Goal: Information Seeking & Learning: Learn about a topic

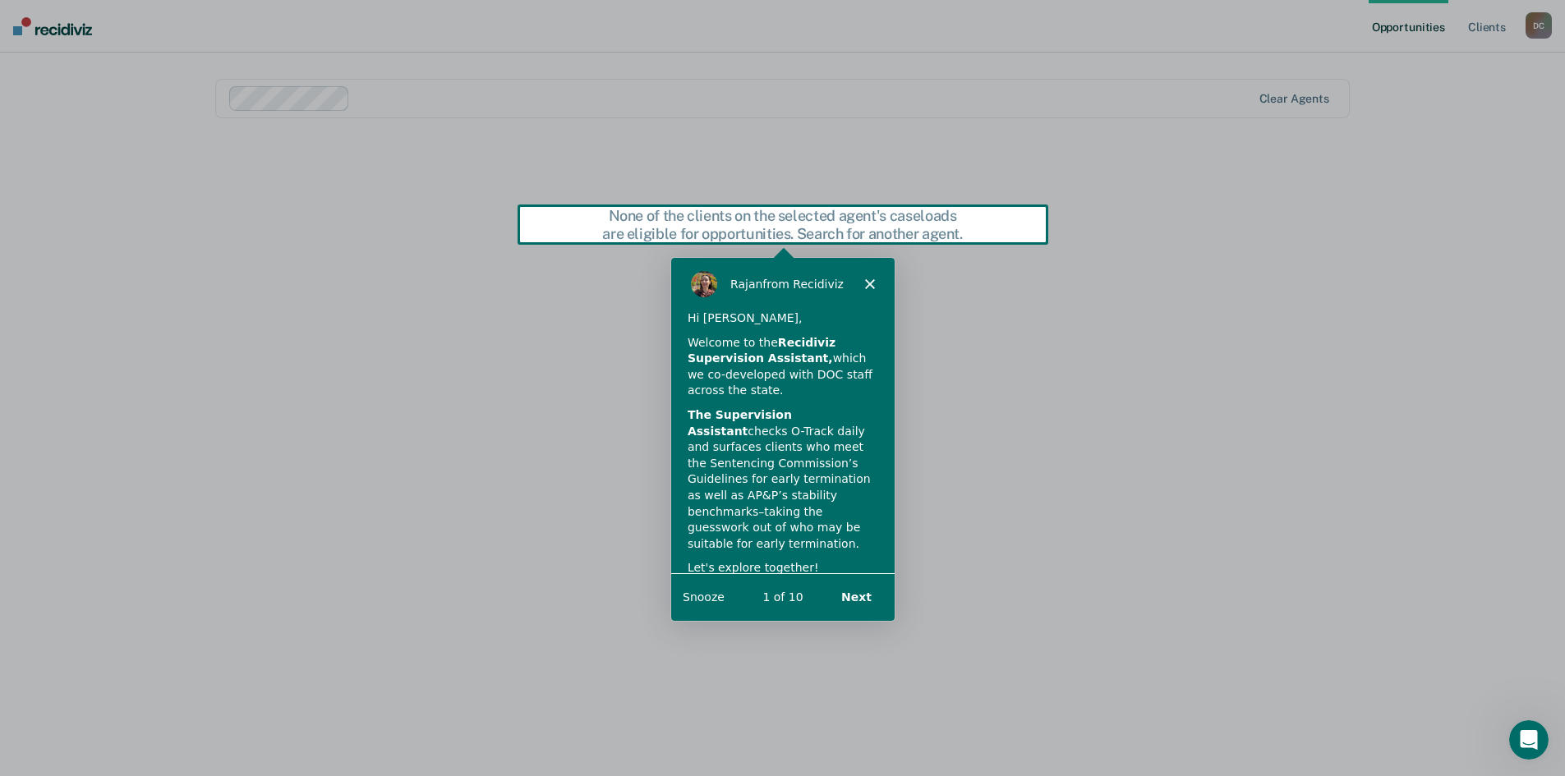
click at [864, 595] on button "Next" at bounding box center [854, 597] width 63 height 34
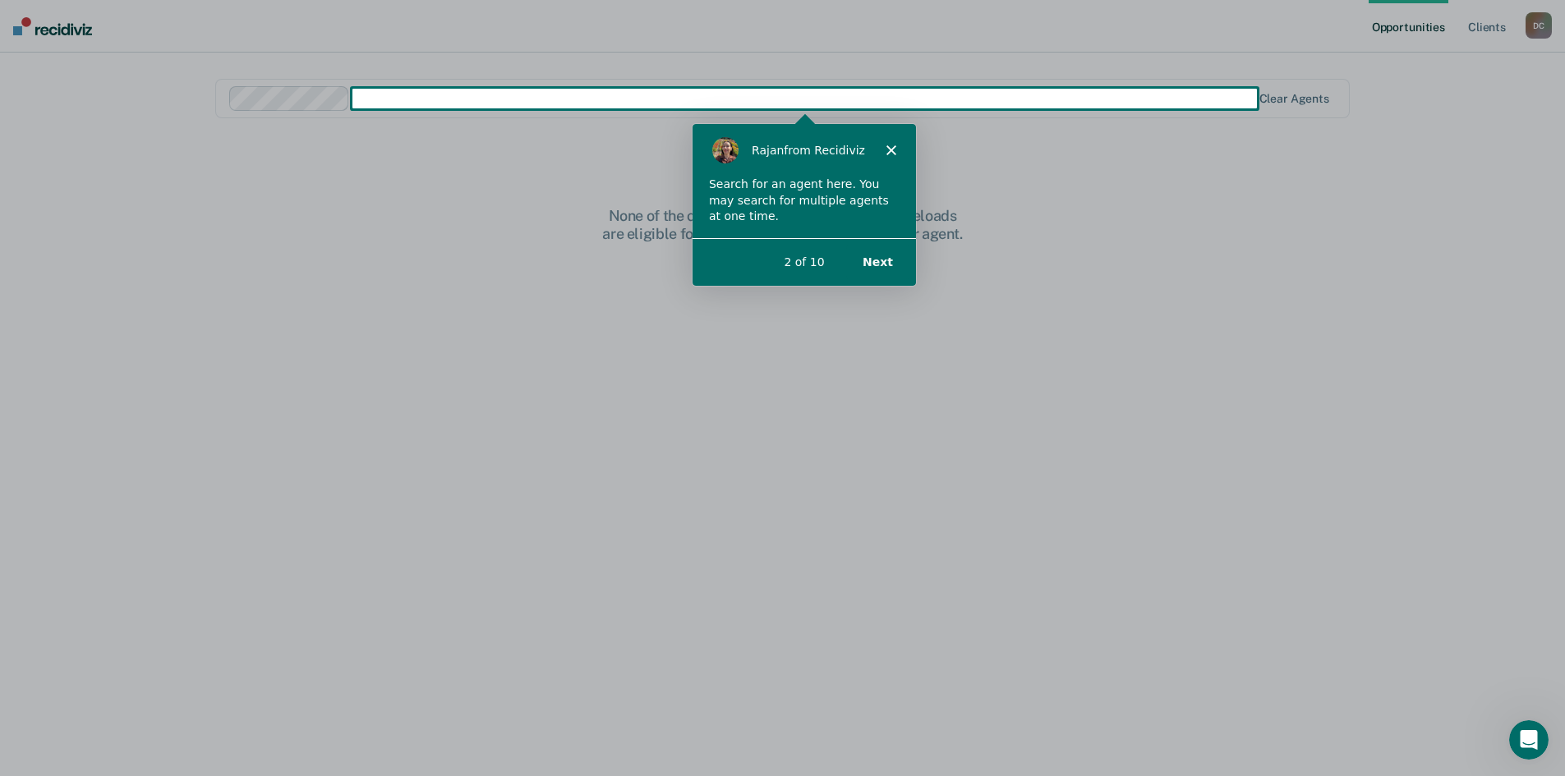
click at [888, 258] on button "Next" at bounding box center [876, 261] width 63 height 34
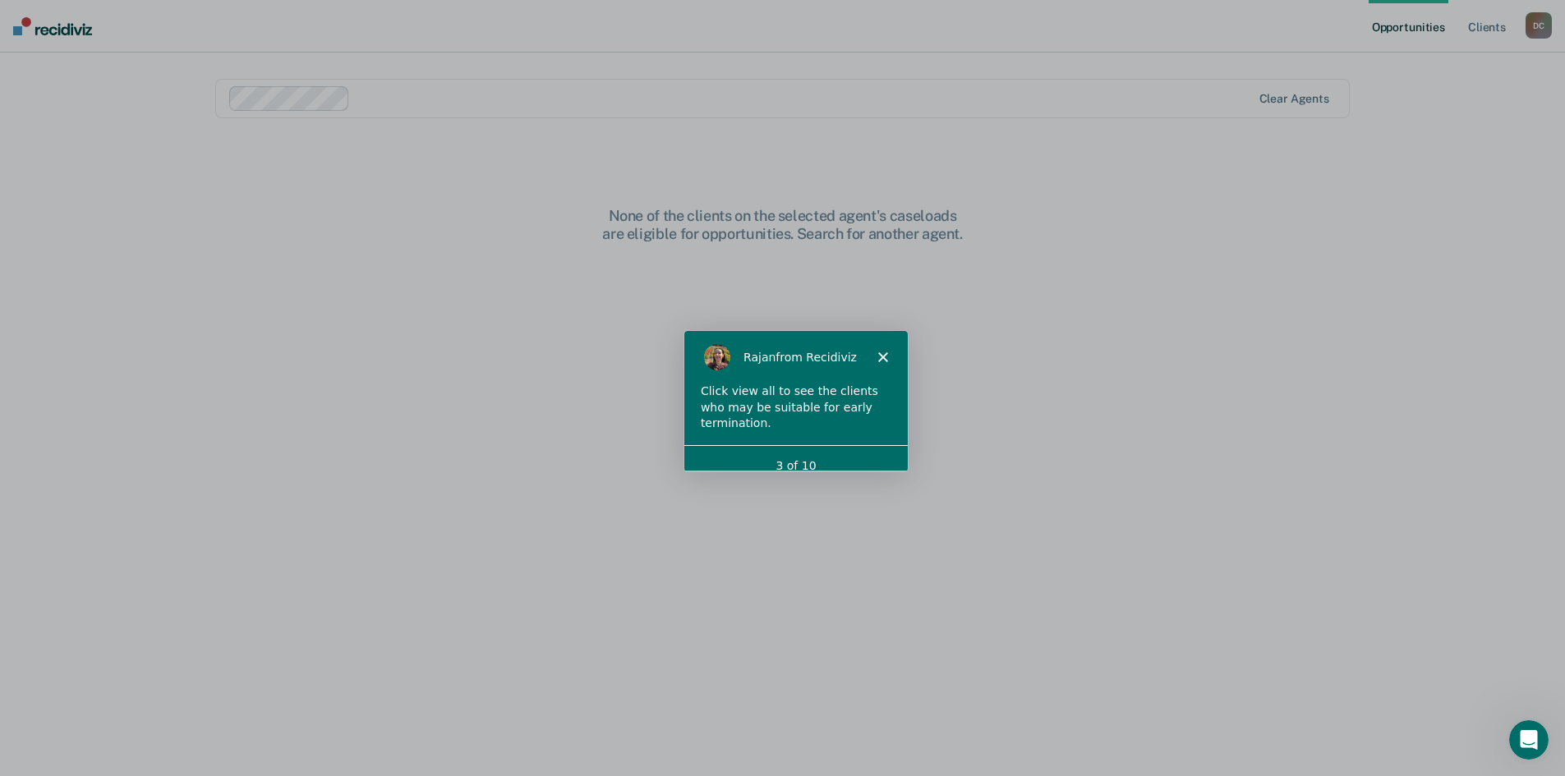
click at [880, 355] on polygon "Close" at bounding box center [881, 357] width 10 height 10
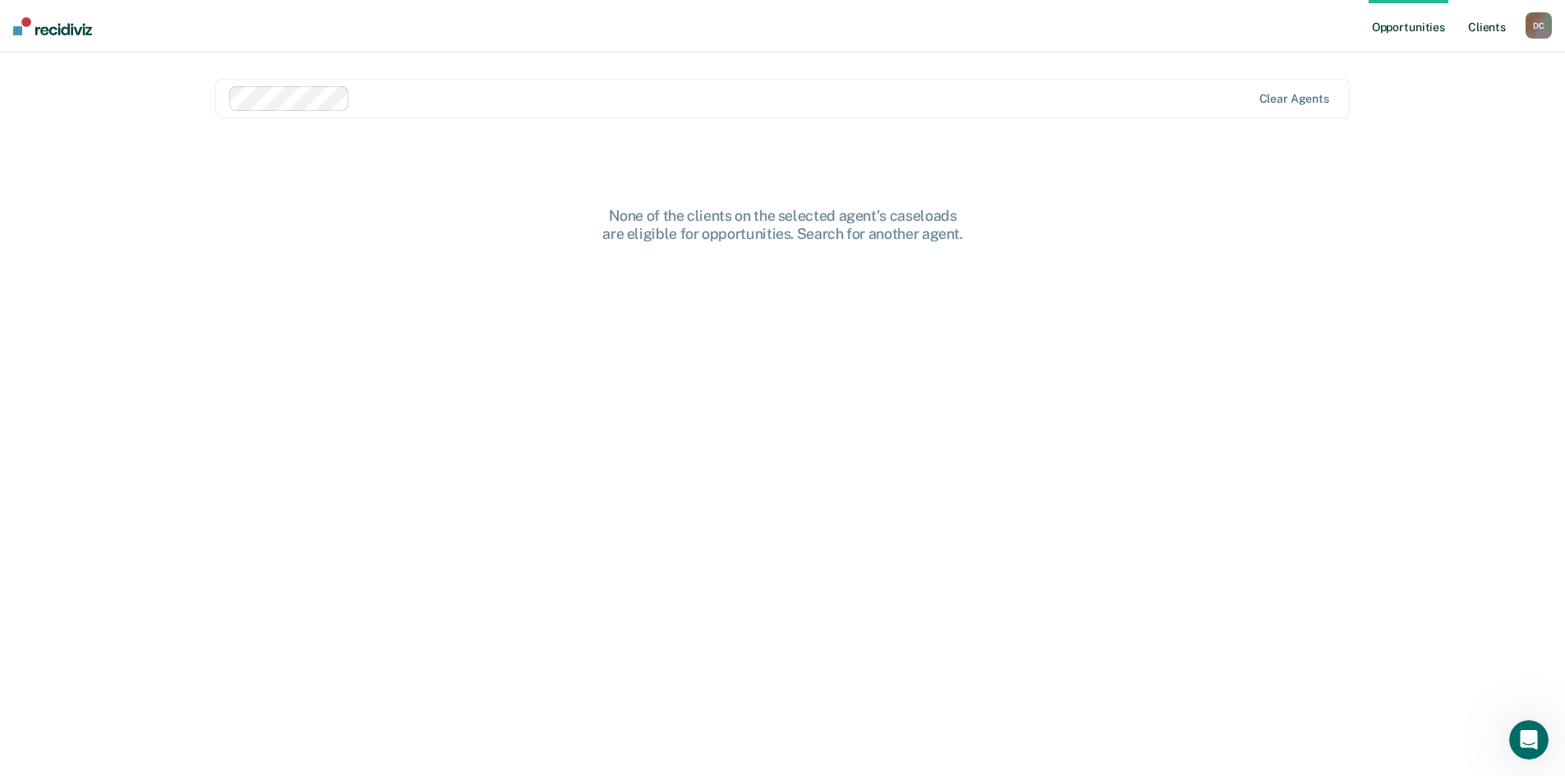
click at [1482, 22] on link "Client s" at bounding box center [1486, 26] width 44 height 53
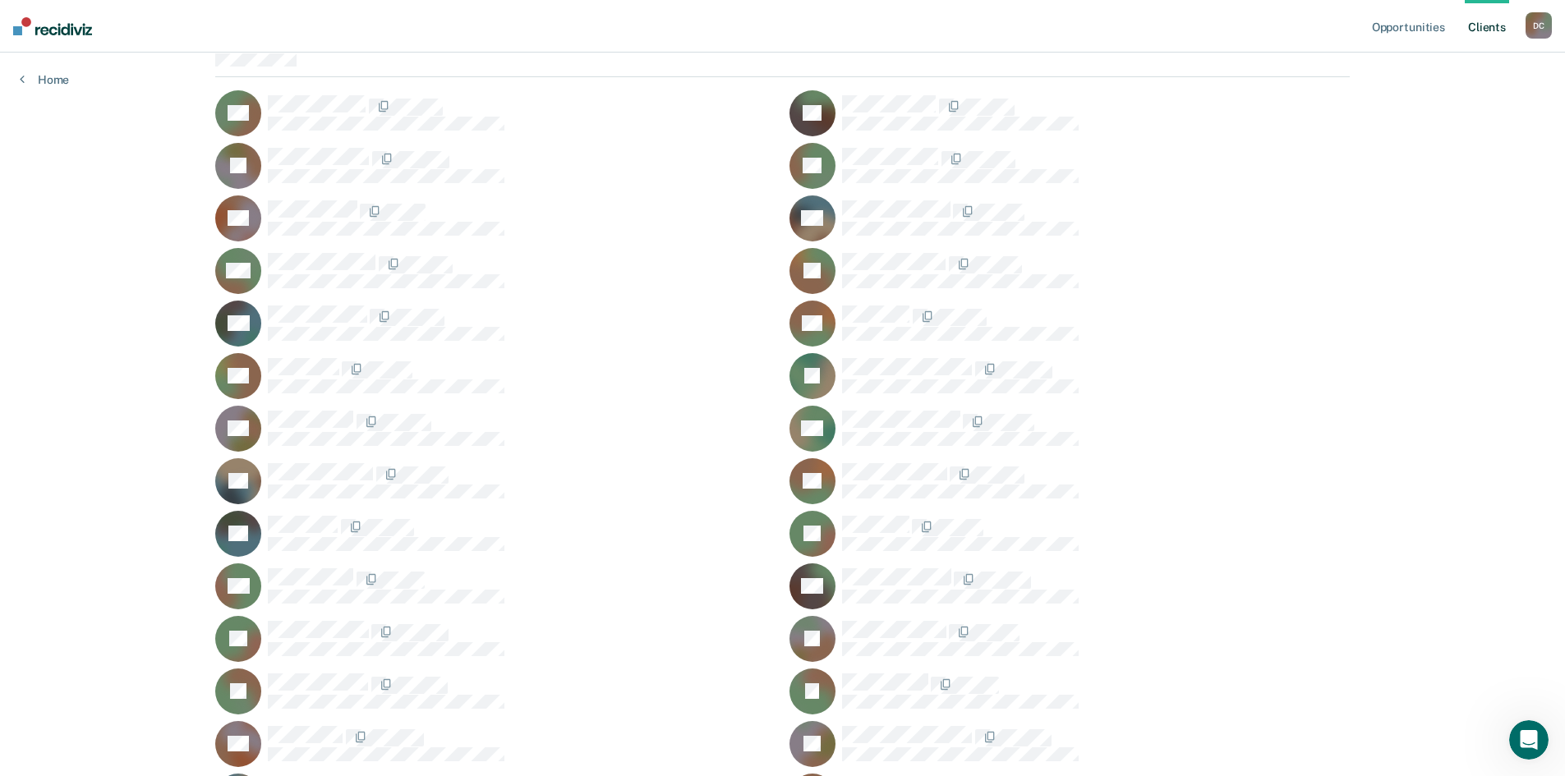
scroll to position [164, 0]
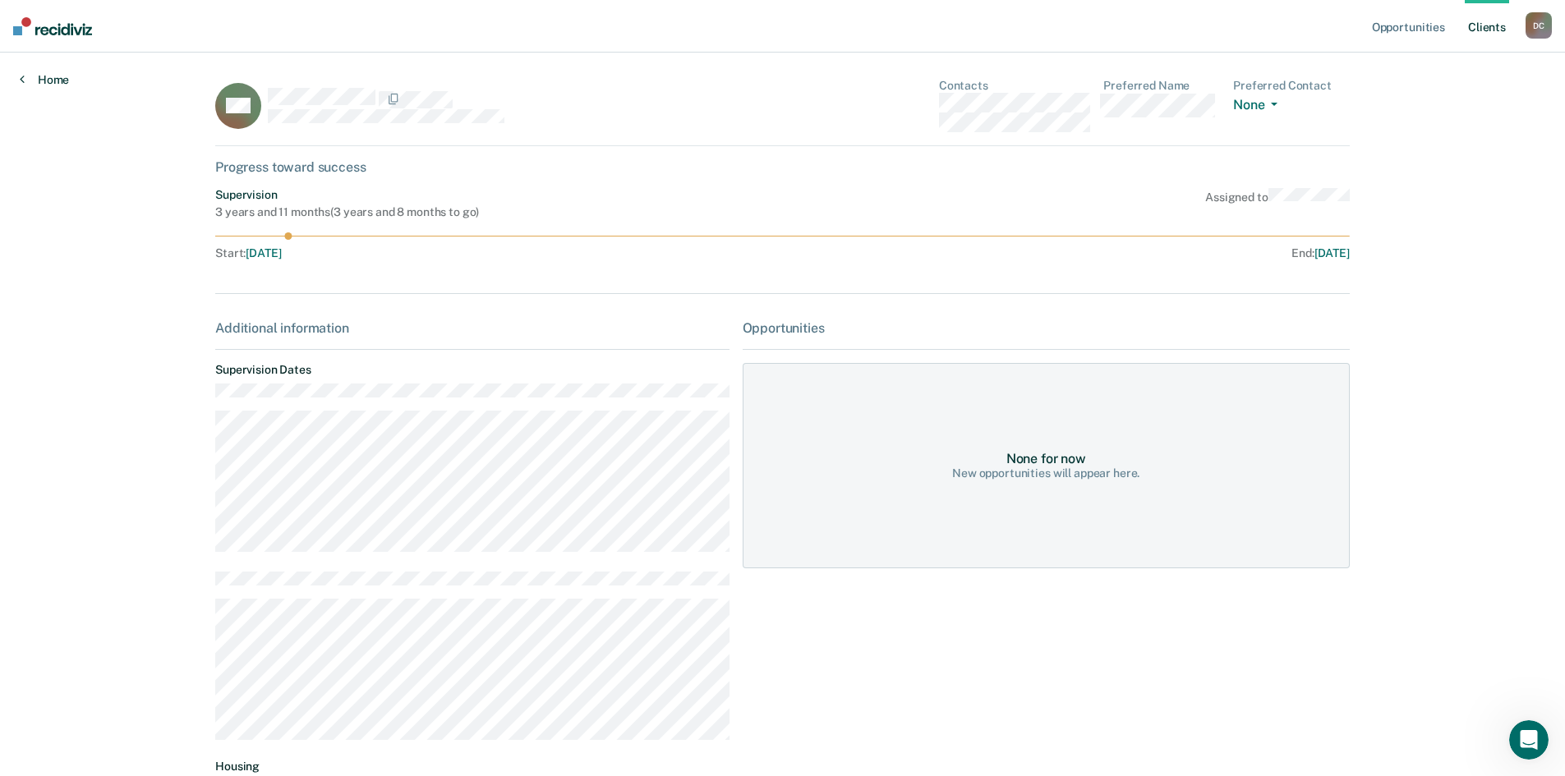
click at [51, 77] on link "Home" at bounding box center [44, 79] width 49 height 15
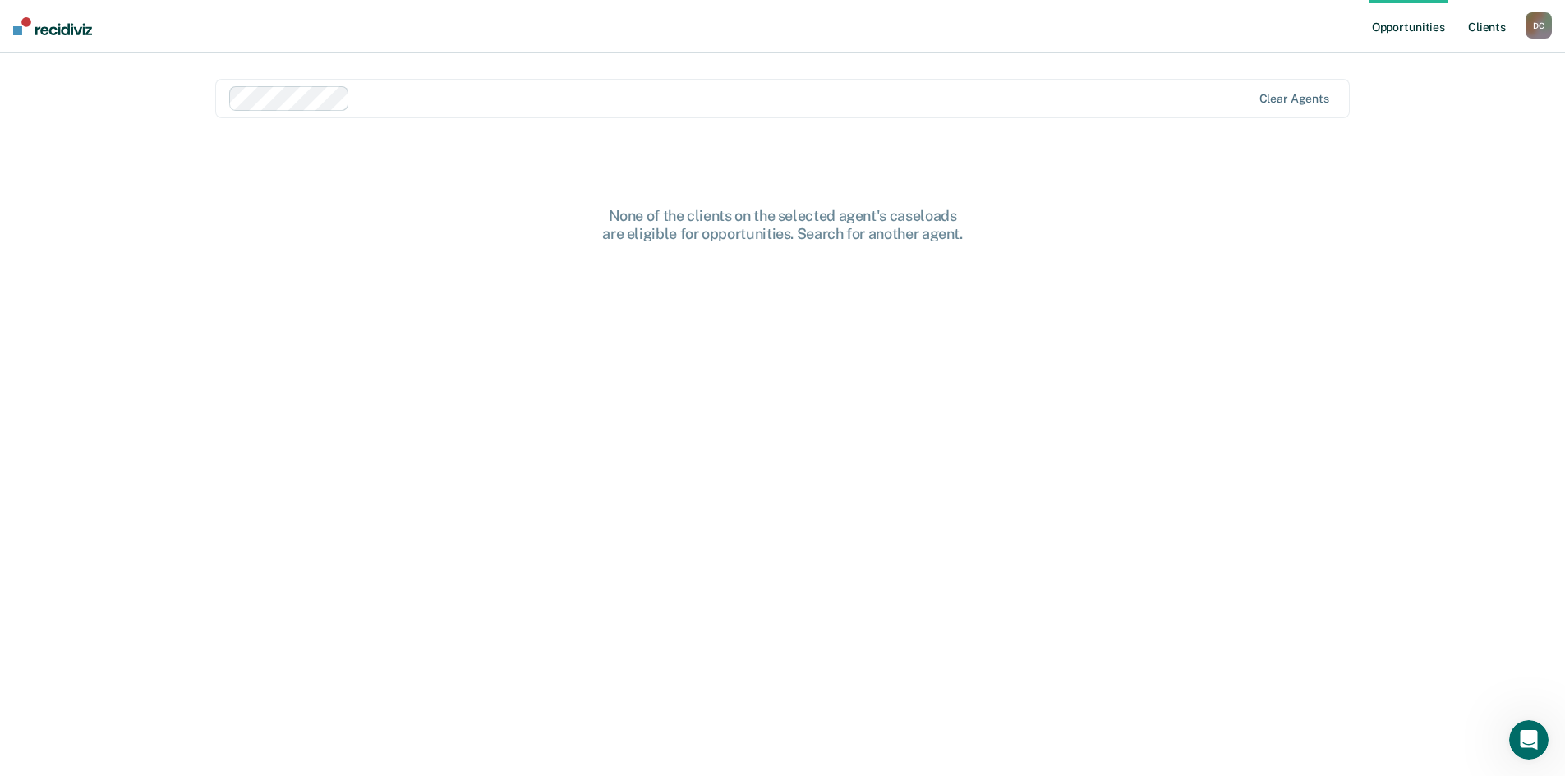
click at [1482, 23] on link "Client s" at bounding box center [1486, 26] width 44 height 53
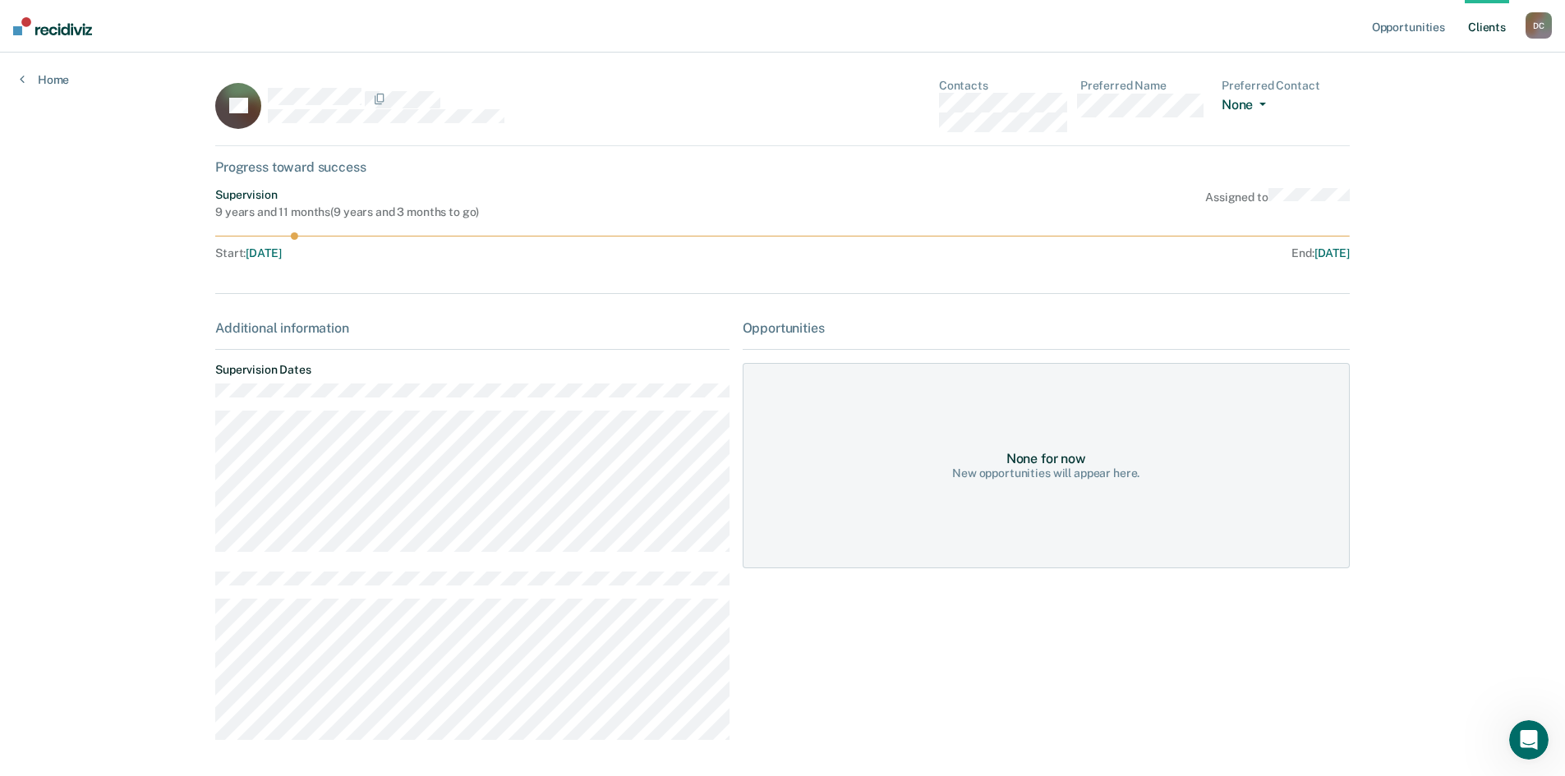
click at [1249, 106] on button "None" at bounding box center [1246, 106] width 51 height 19
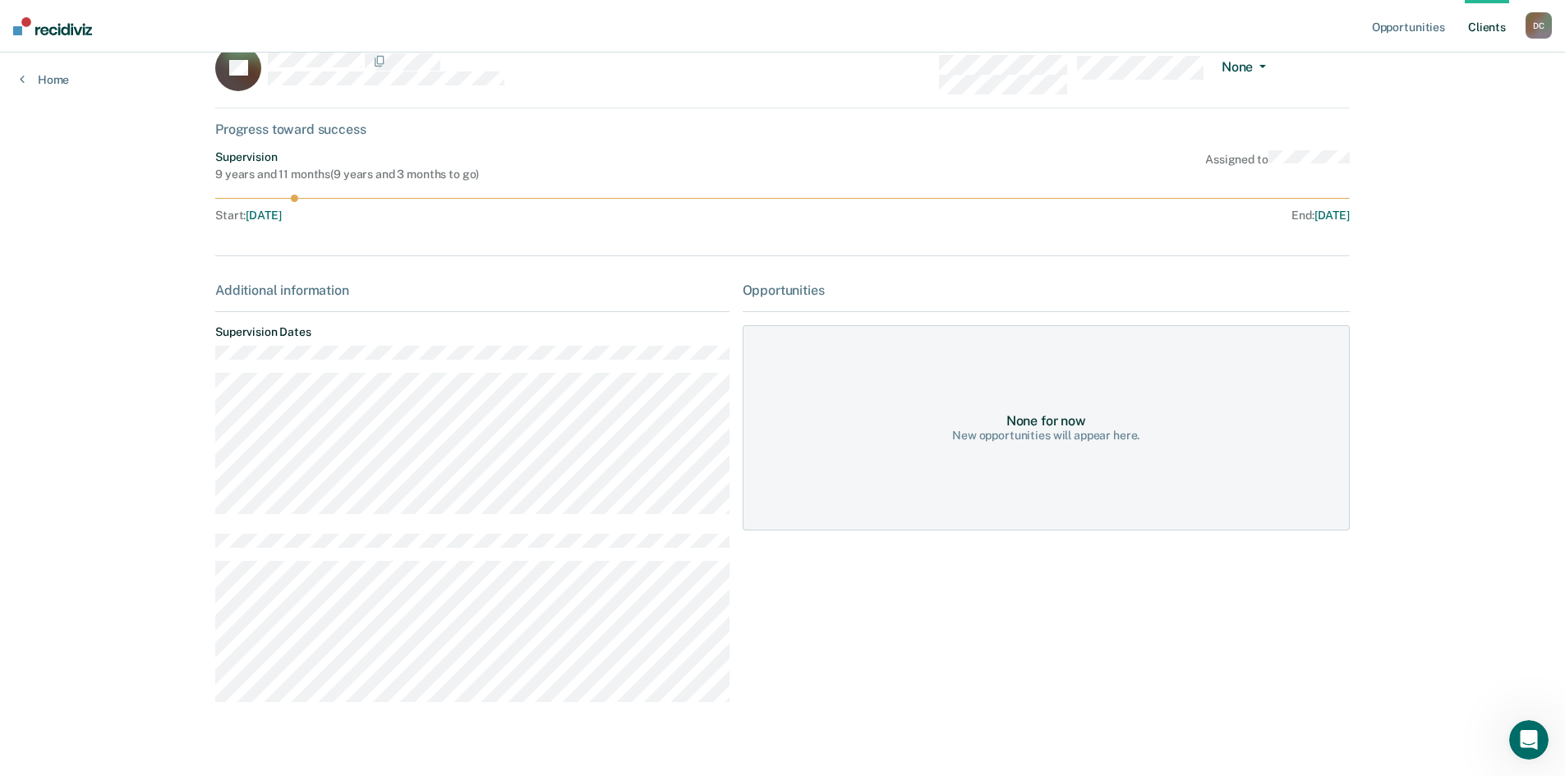
scroll to position [69, 0]
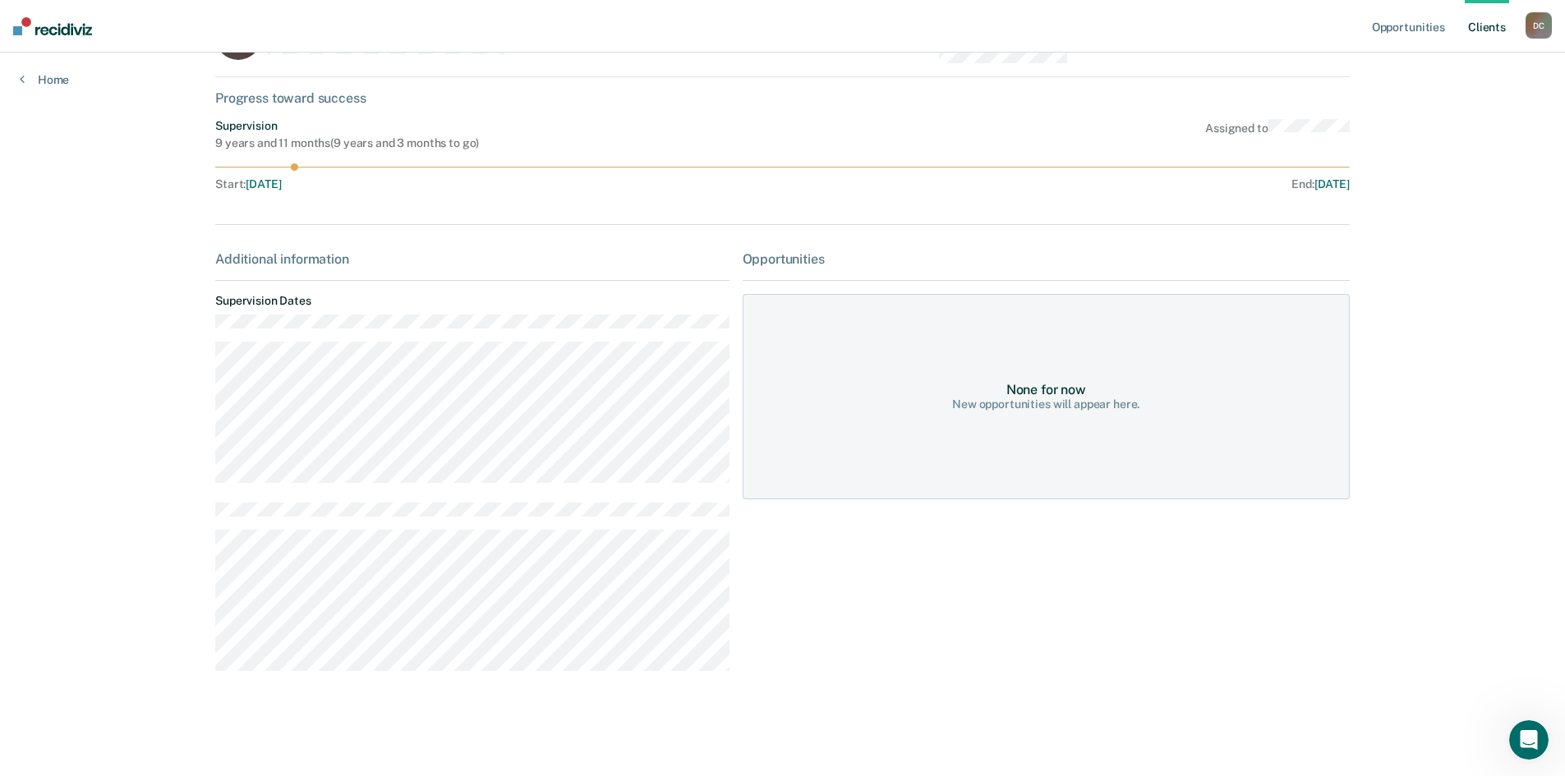
click at [488, 234] on div "TA Contacts Preferred Name Preferred Contact None Call Text Email None Progress…" at bounding box center [782, 360] width 1134 height 701
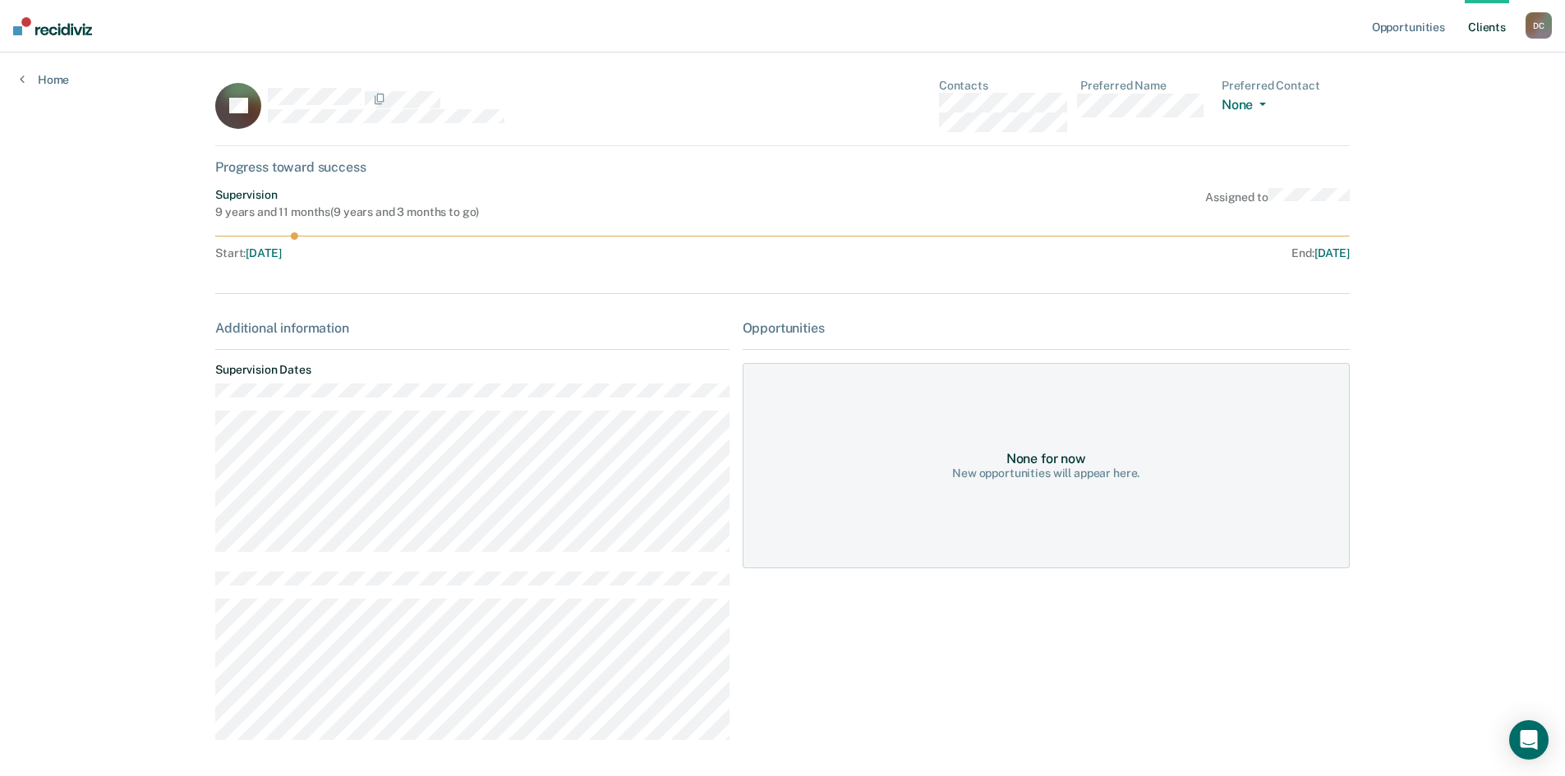
click at [1538, 27] on div "D C" at bounding box center [1538, 25] width 26 height 26
click at [1427, 63] on link "Profile" at bounding box center [1472, 67] width 132 height 14
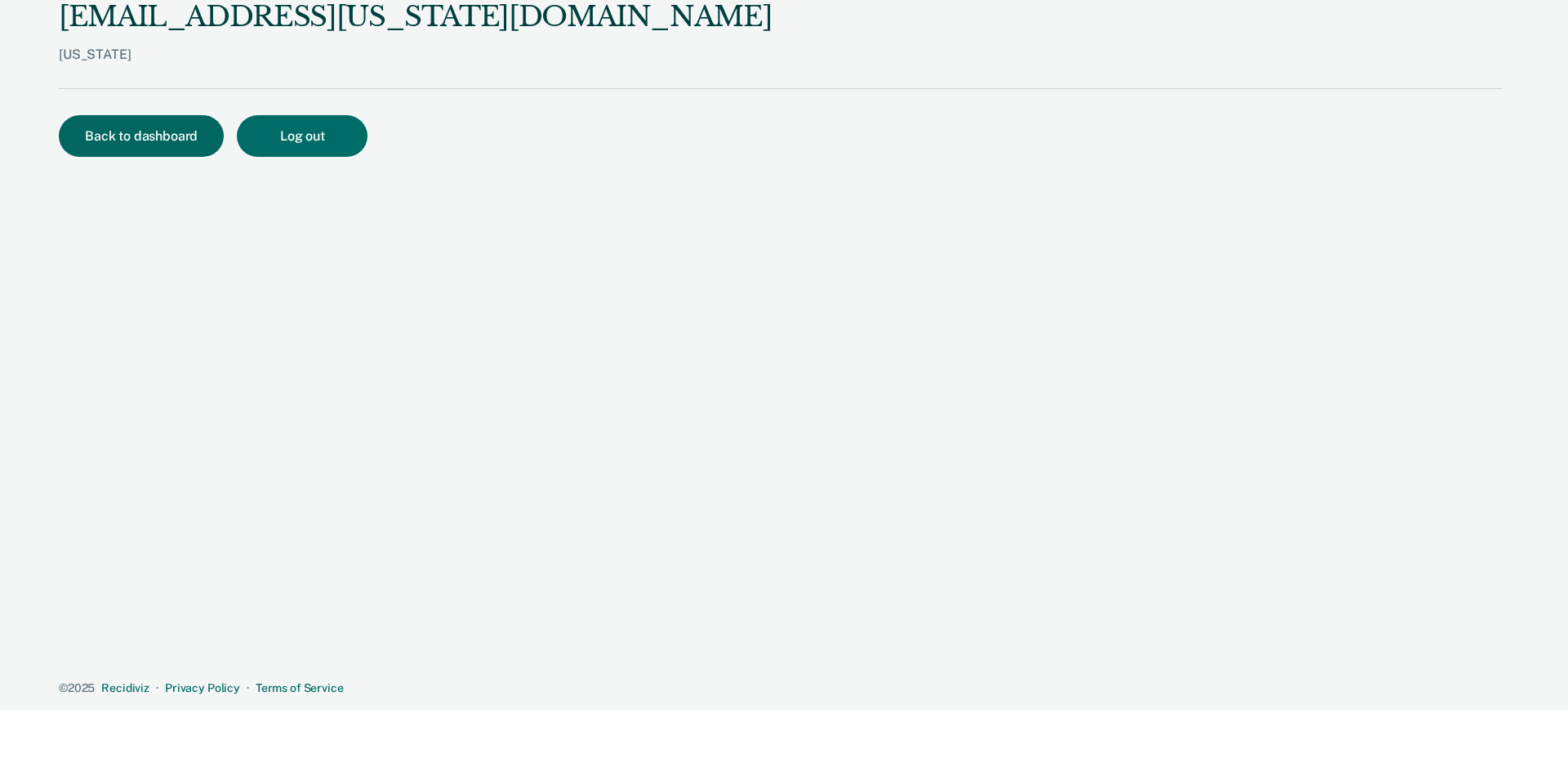
click at [152, 138] on button "Back to dashboard" at bounding box center [141, 136] width 165 height 42
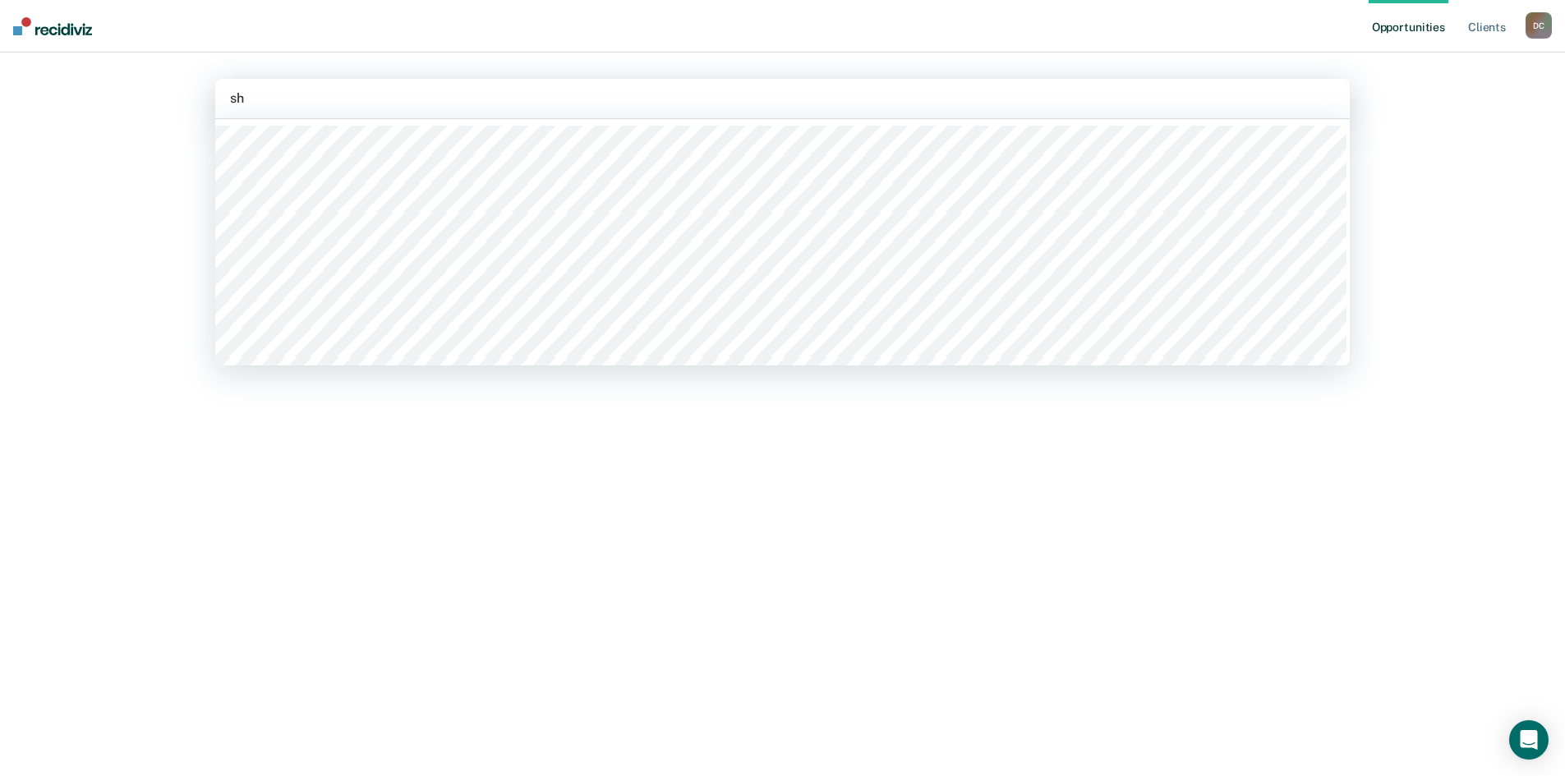
type input "sha"
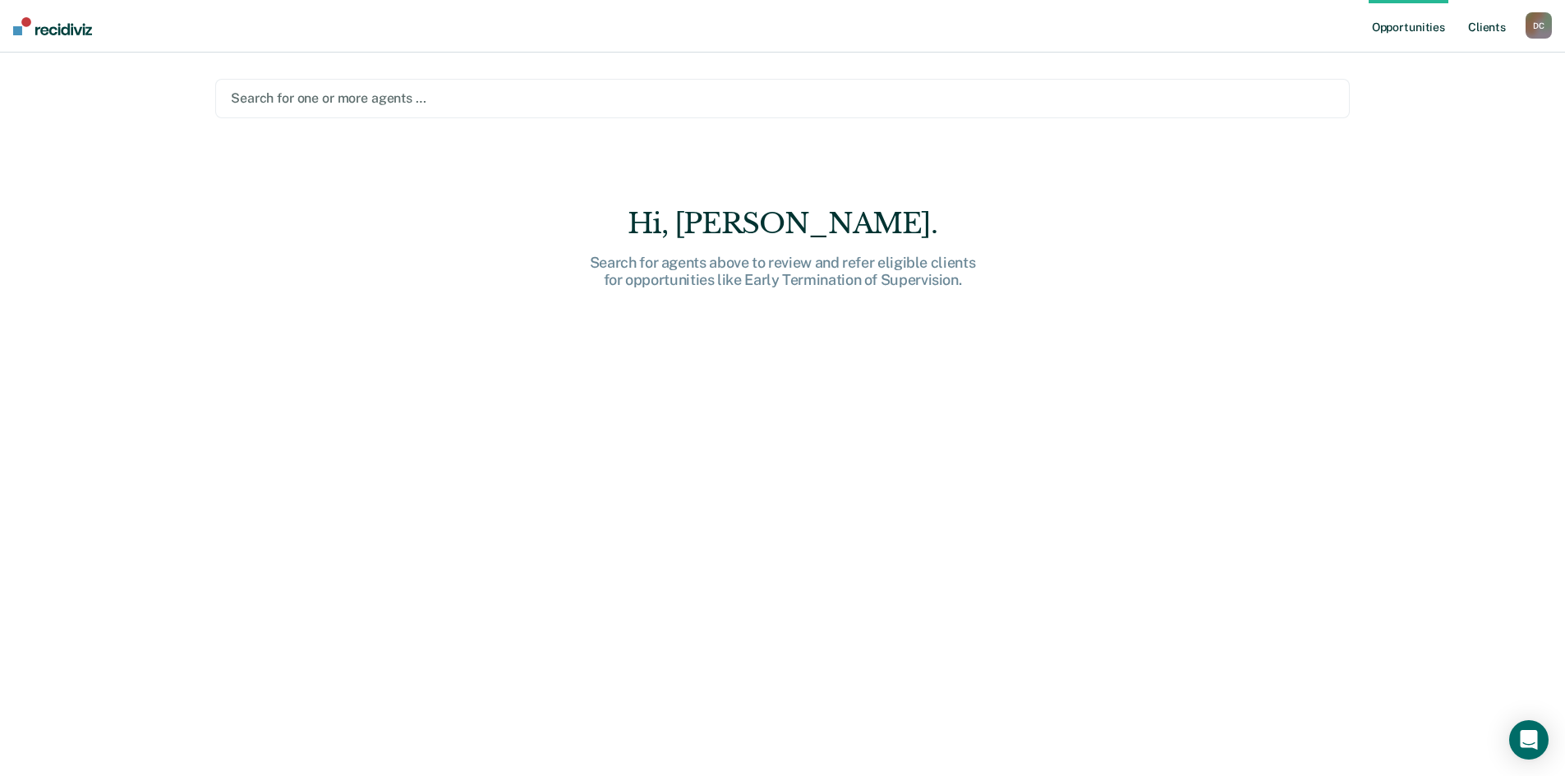
click at [1484, 29] on link "Client s" at bounding box center [1486, 26] width 44 height 53
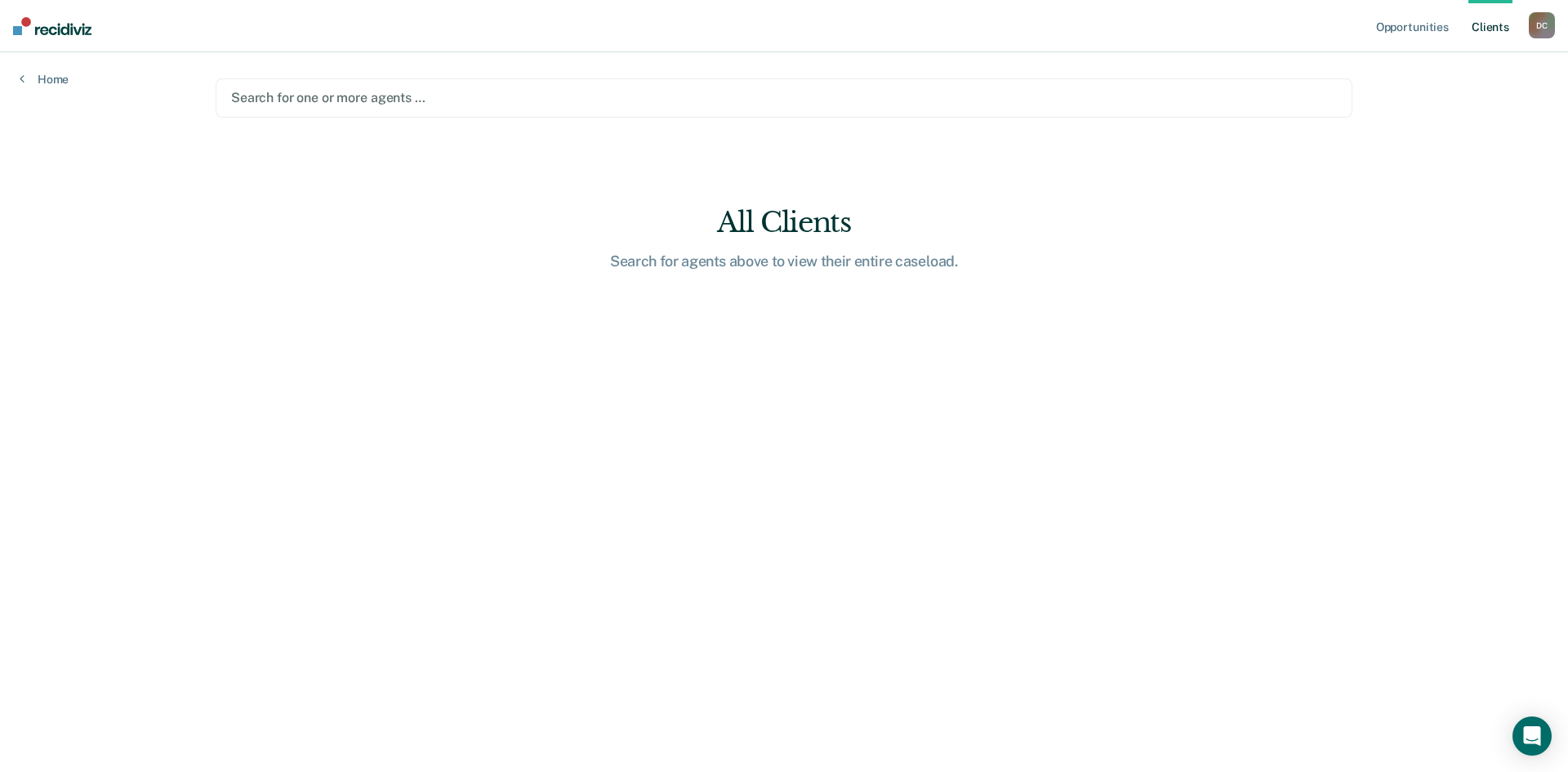
click at [1537, 25] on div "D C" at bounding box center [1541, 25] width 26 height 26
click at [1428, 68] on link "Profile" at bounding box center [1476, 67] width 131 height 14
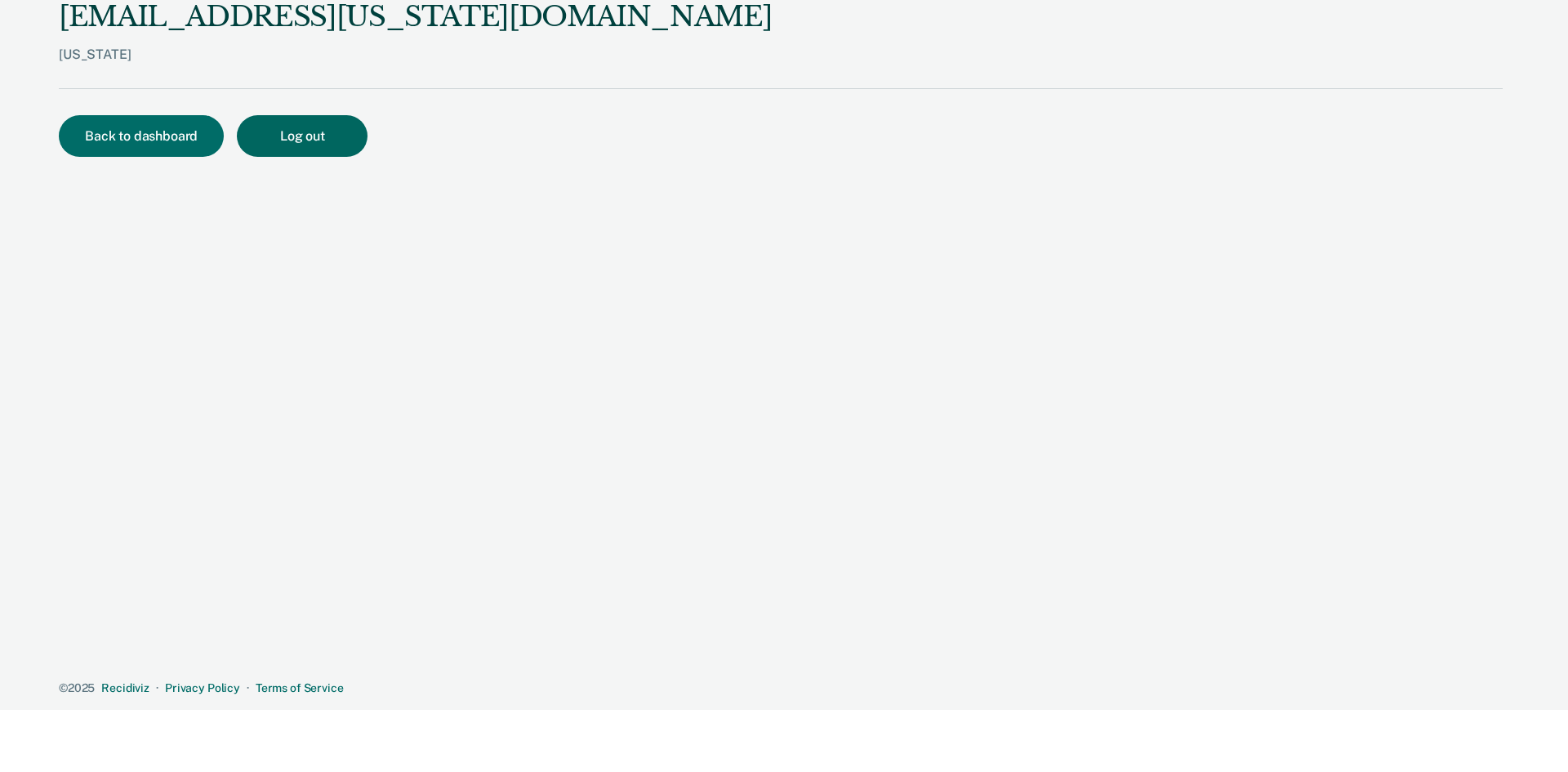
click at [294, 133] on button "Log out" at bounding box center [301, 136] width 130 height 42
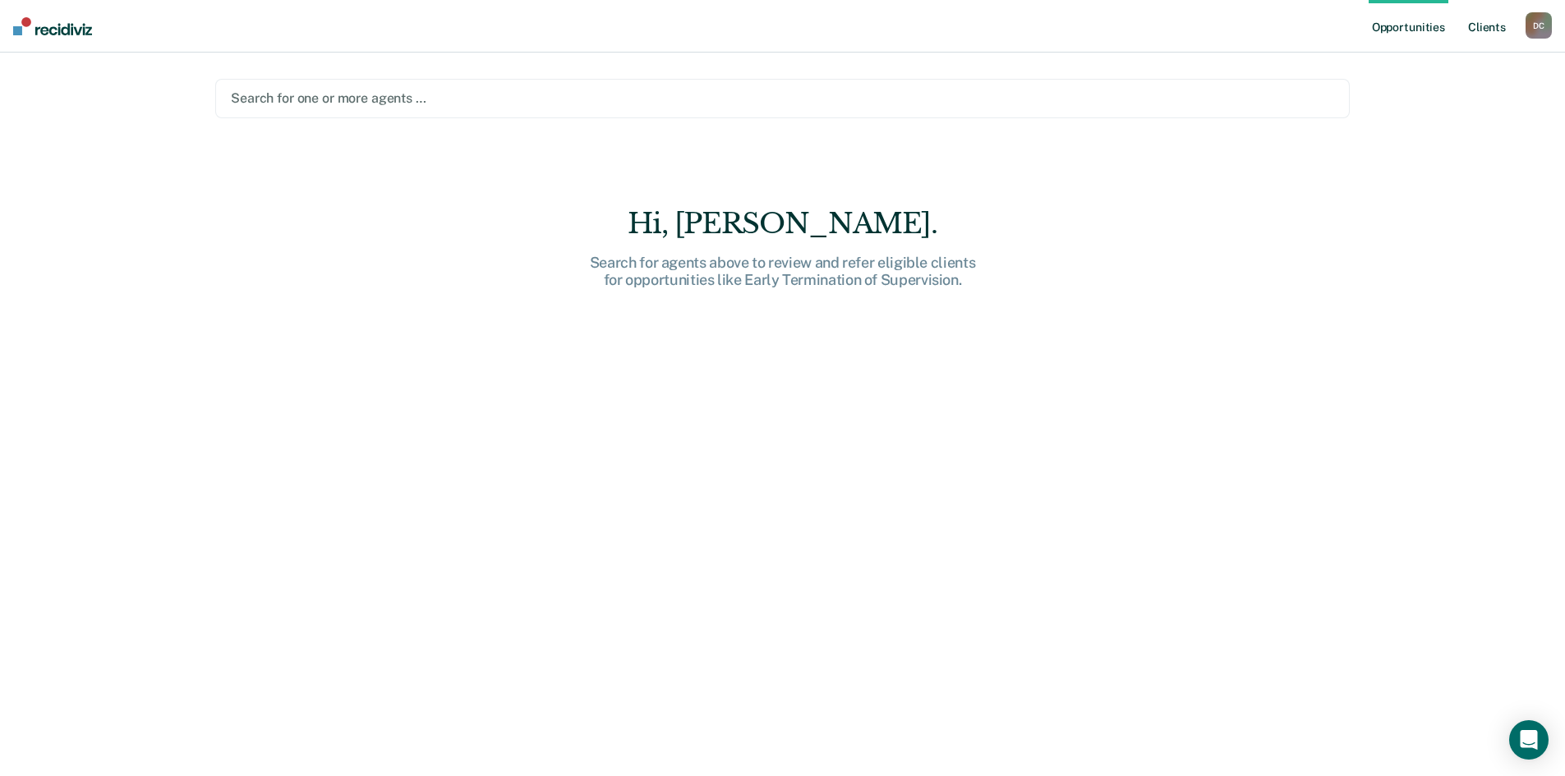
click at [1482, 27] on link "Client s" at bounding box center [1486, 26] width 44 height 53
click at [455, 100] on div at bounding box center [782, 98] width 1103 height 19
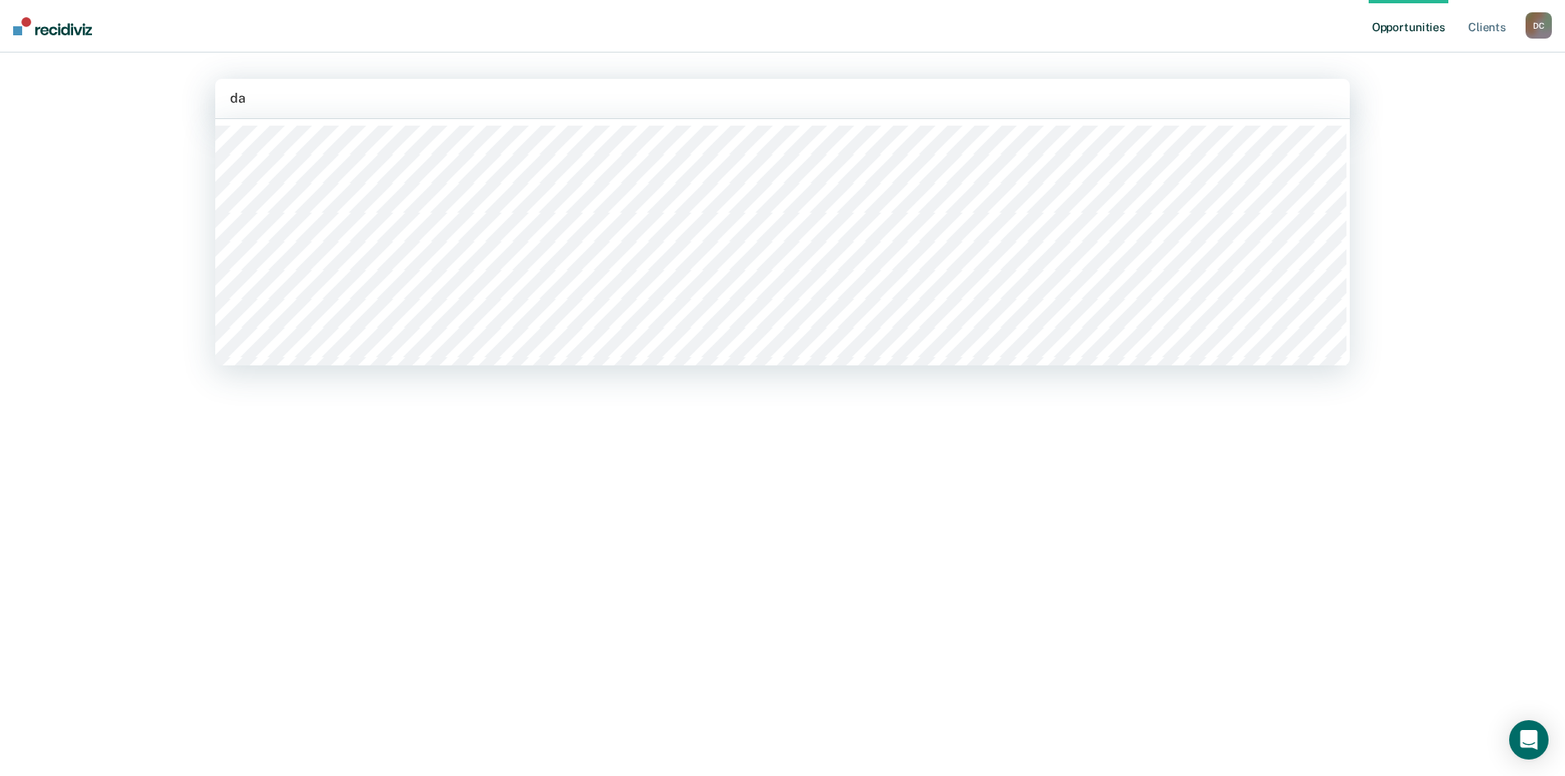
type input "dav"
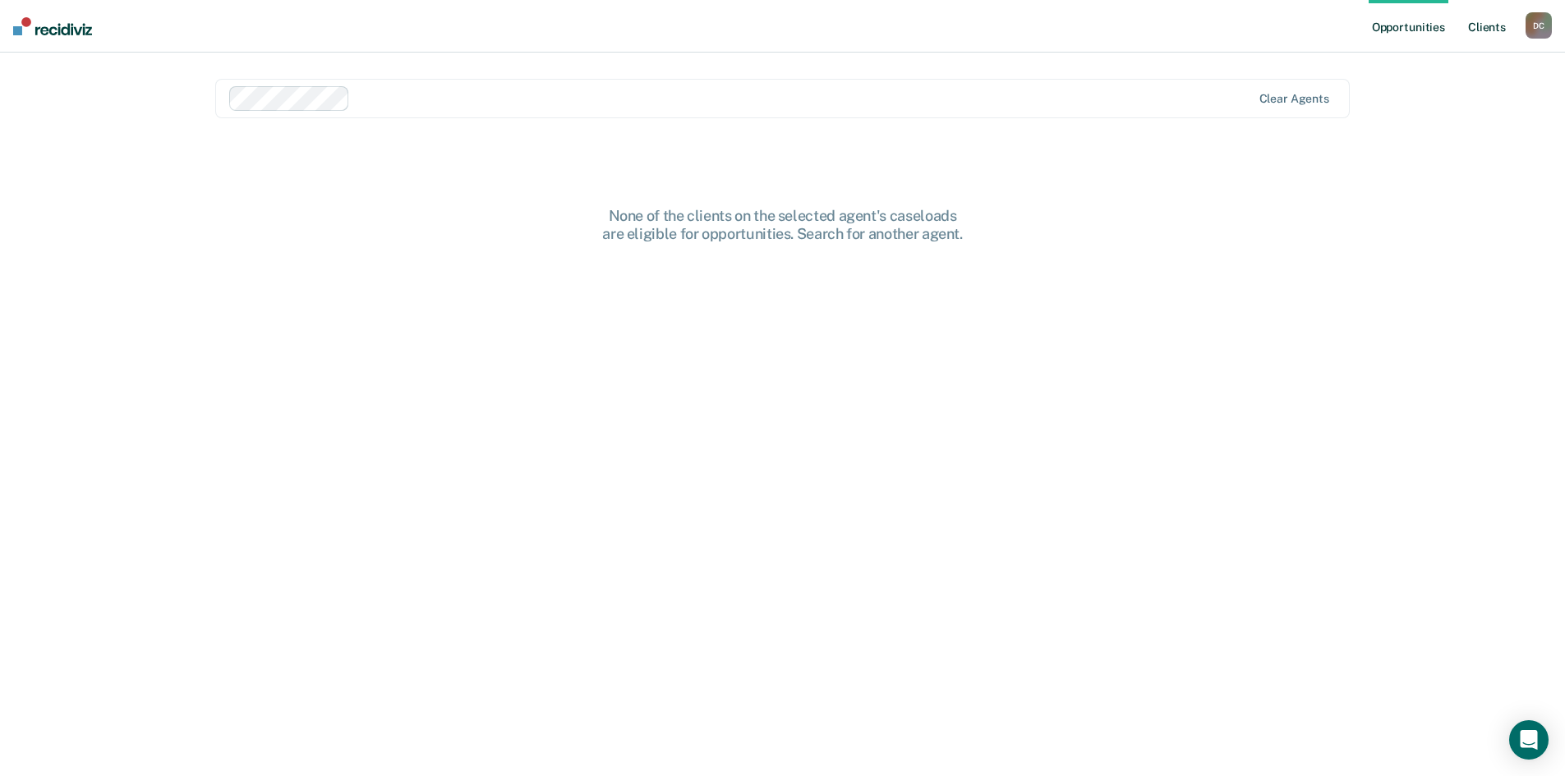
click at [1482, 32] on link "Client s" at bounding box center [1486, 26] width 44 height 53
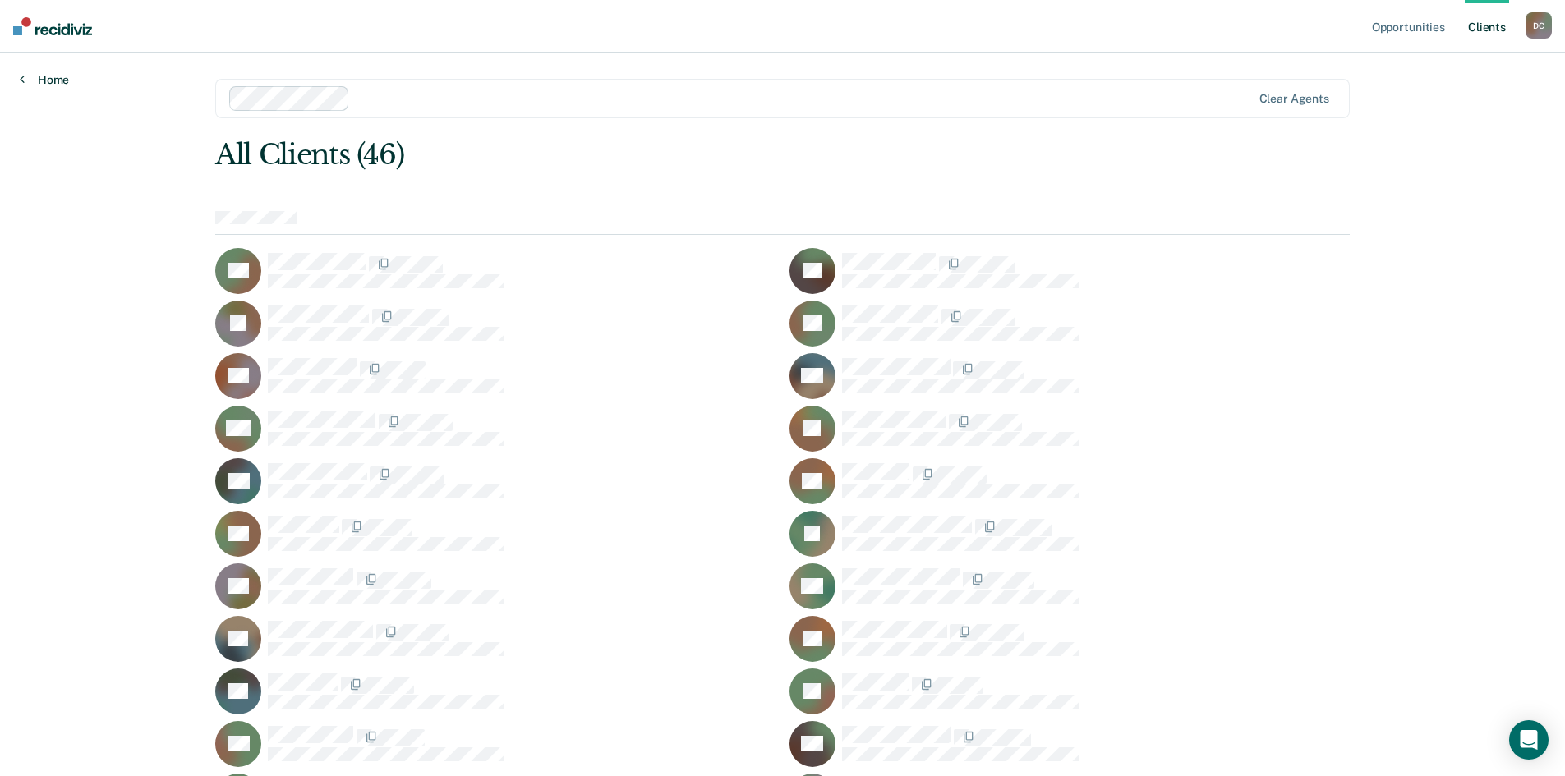
click at [52, 78] on link "Home" at bounding box center [44, 79] width 49 height 15
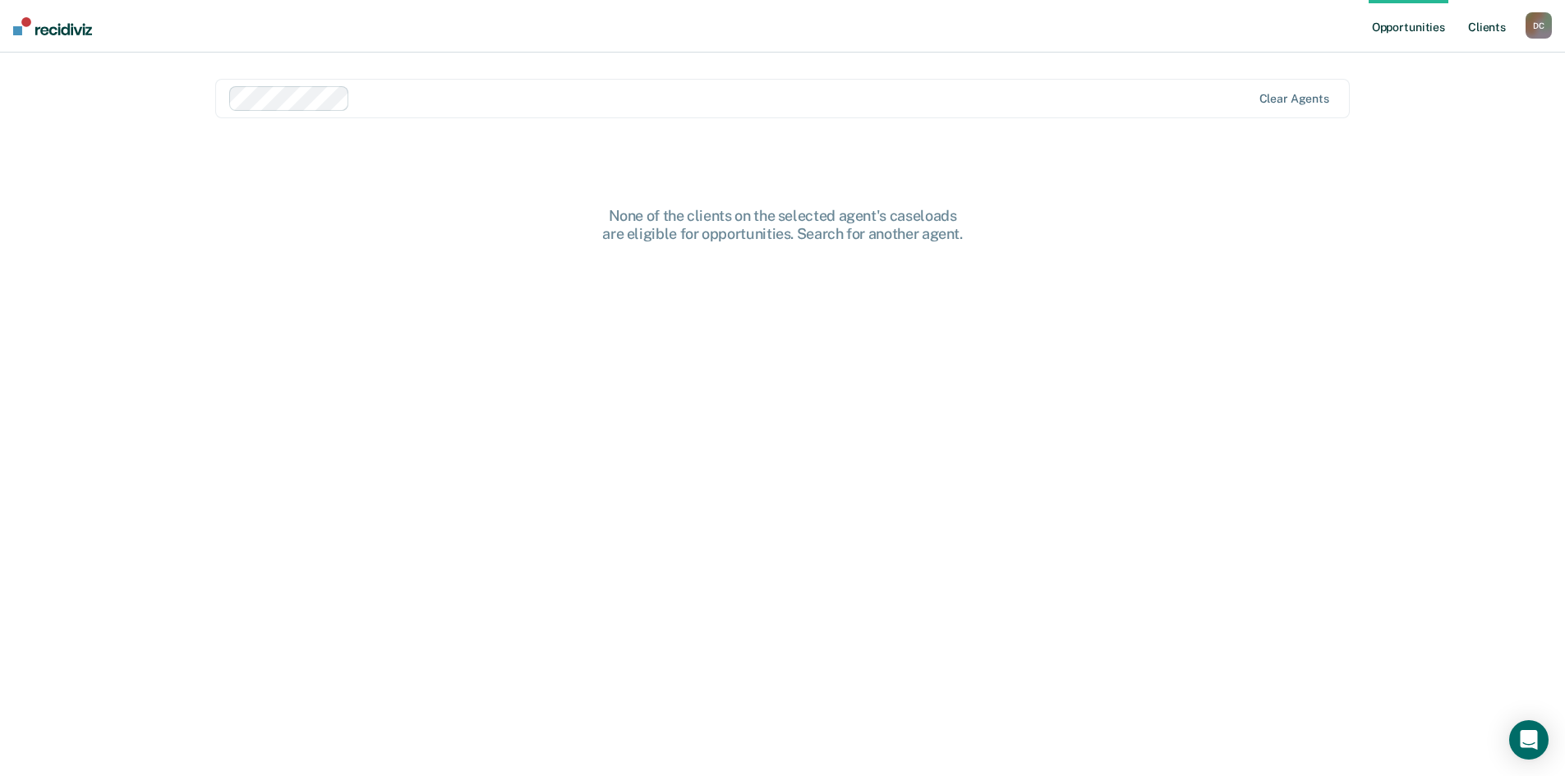
click at [1484, 29] on link "Client s" at bounding box center [1486, 26] width 44 height 53
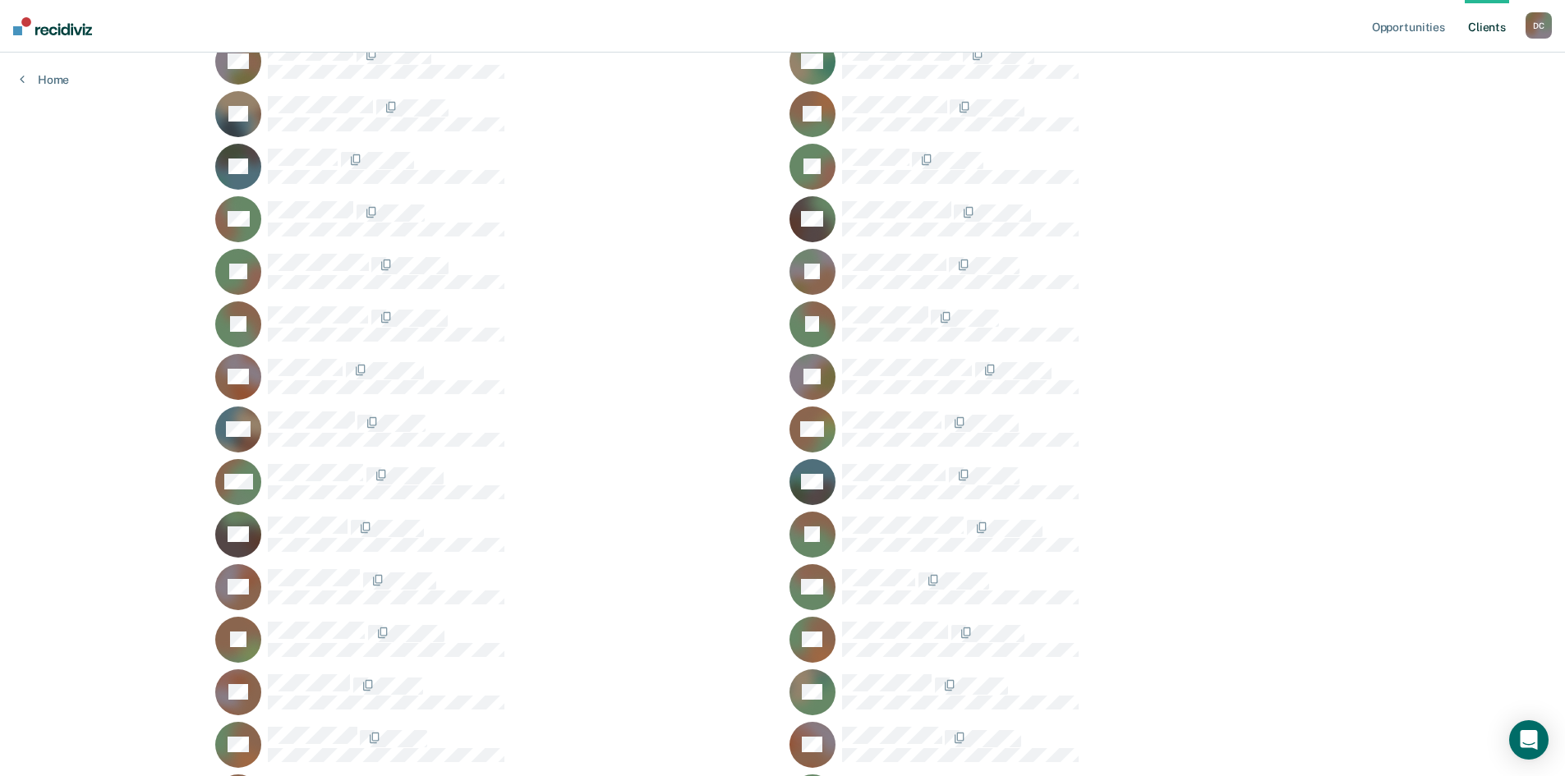
scroll to position [575, 0]
